Goal: Task Accomplishment & Management: Complete application form

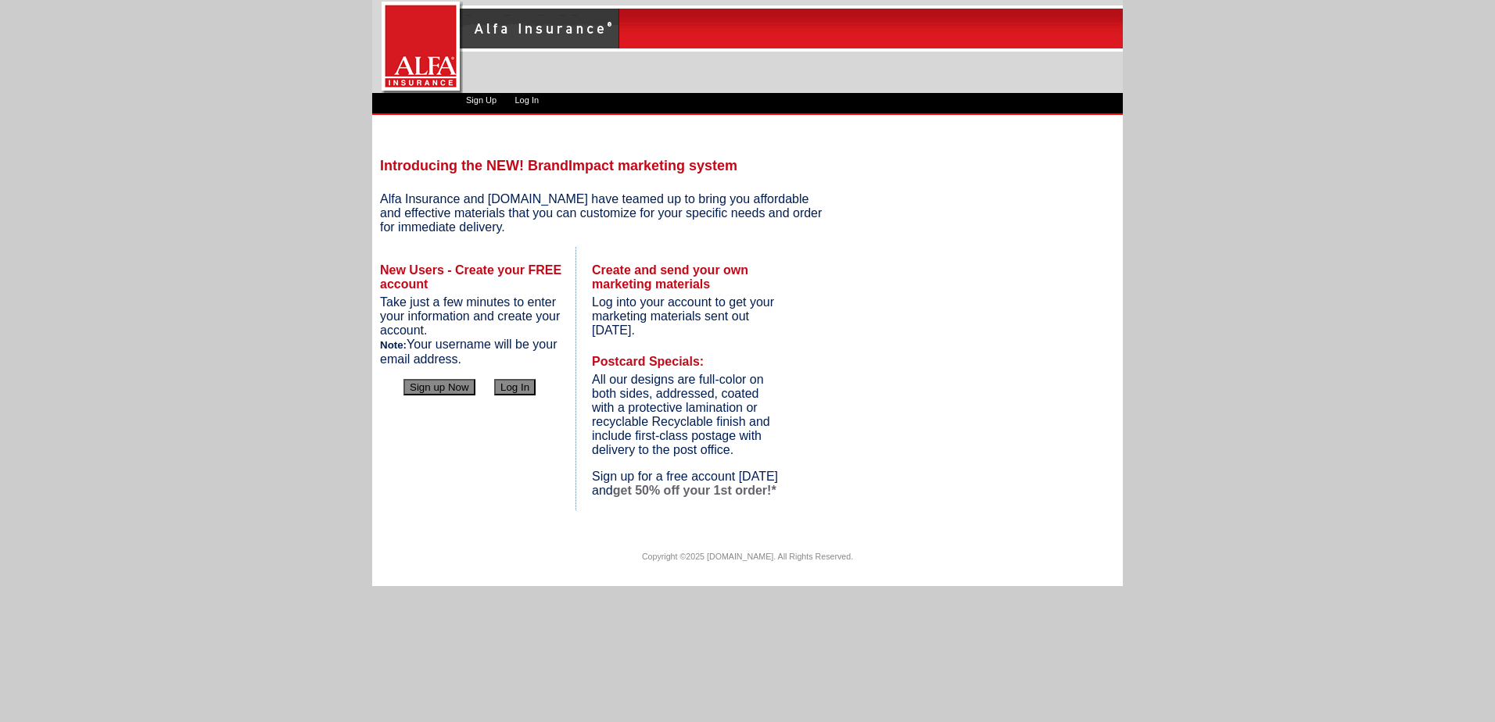
click at [449, 384] on button "Sign up Now" at bounding box center [439, 387] width 72 height 16
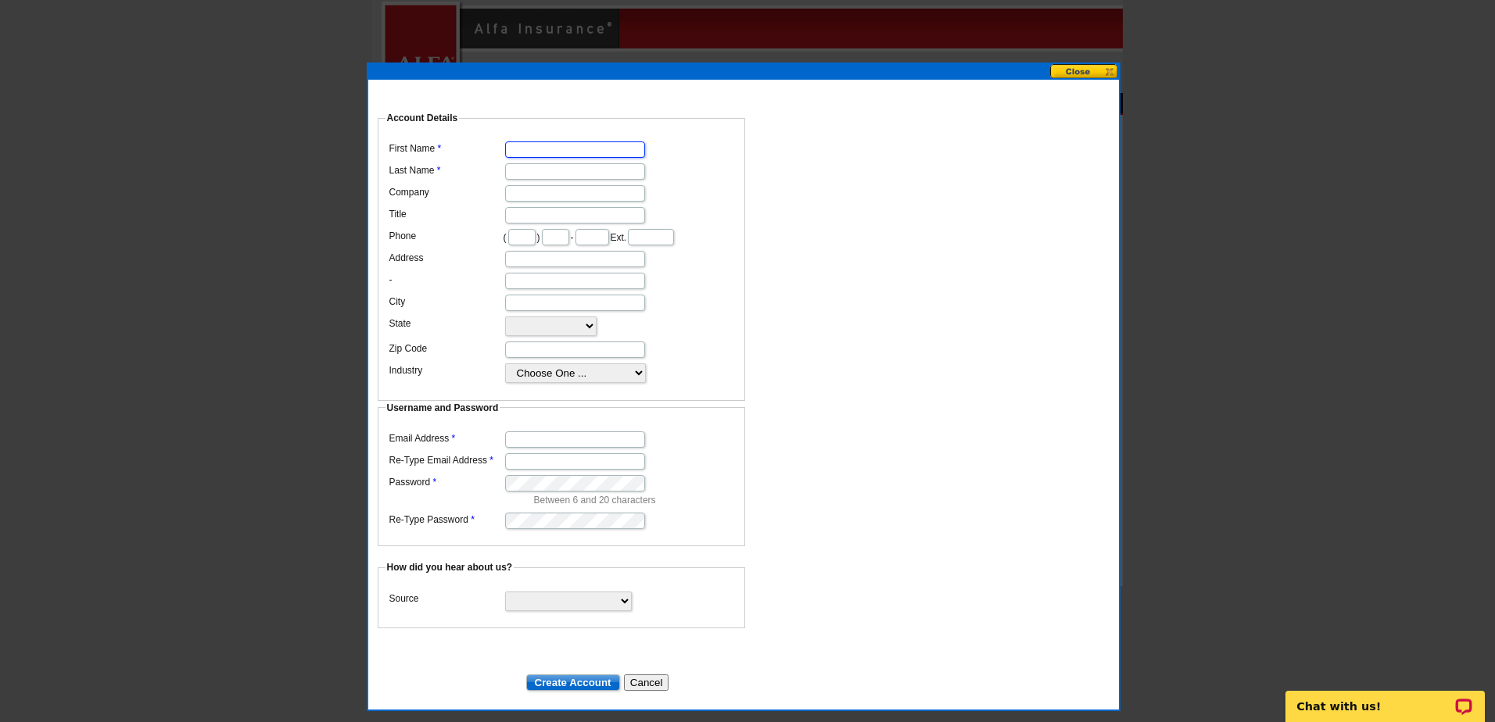
click at [560, 141] on input "First Name" at bounding box center [575, 149] width 140 height 16
type input "Gannon"
type input "Reyes"
click at [607, 441] on input "Email Address" at bounding box center [575, 439] width 140 height 16
type input "greyes@alfains.com"
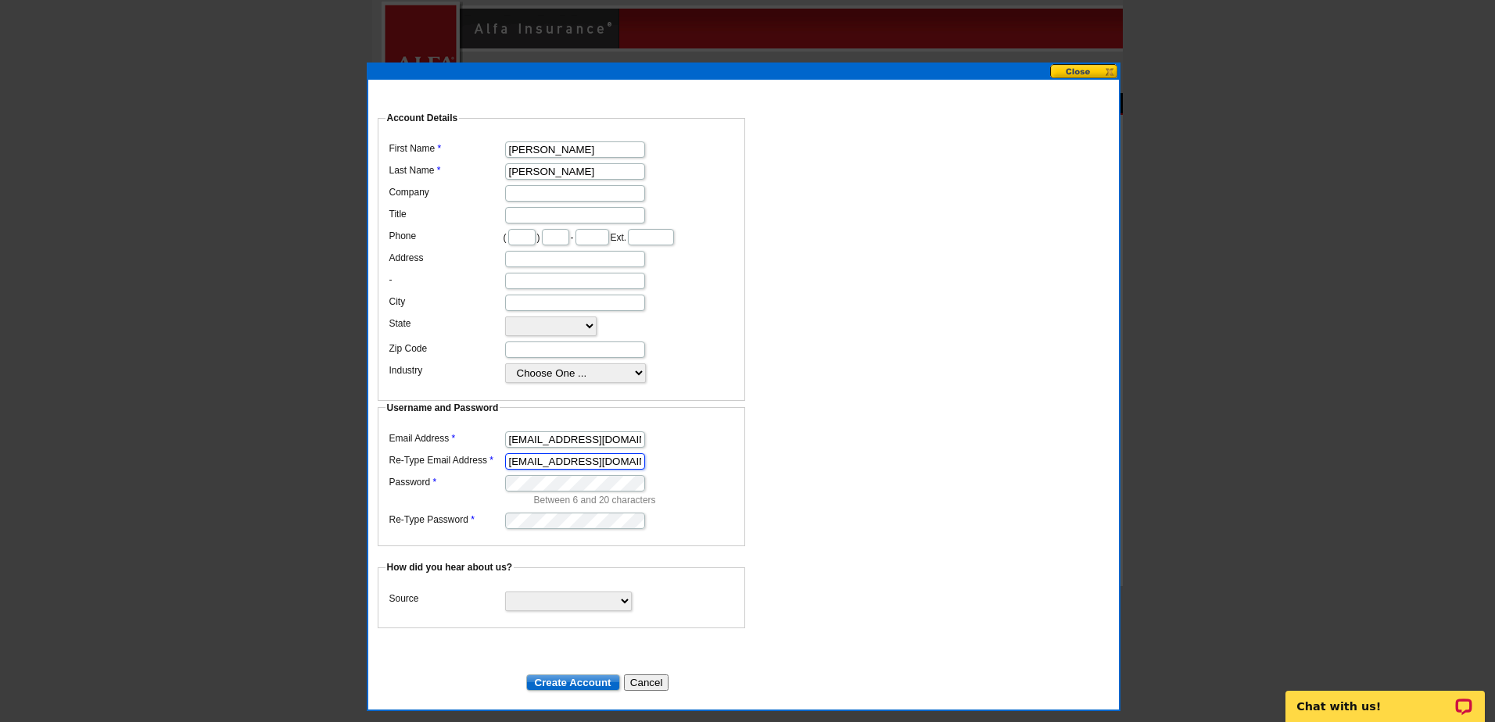
click at [513, 453] on input "gryes@alfains.com" at bounding box center [575, 461] width 140 height 16
click at [517, 453] on input "gryes@alfains.com" at bounding box center [575, 461] width 140 height 16
type input "greyes@alfains.com"
click at [672, 471] on dd "Between 6 and 20 characters" at bounding box center [561, 489] width 352 height 36
click at [571, 675] on input "Create Account" at bounding box center [573, 683] width 94 height 16
